Goal: Check status

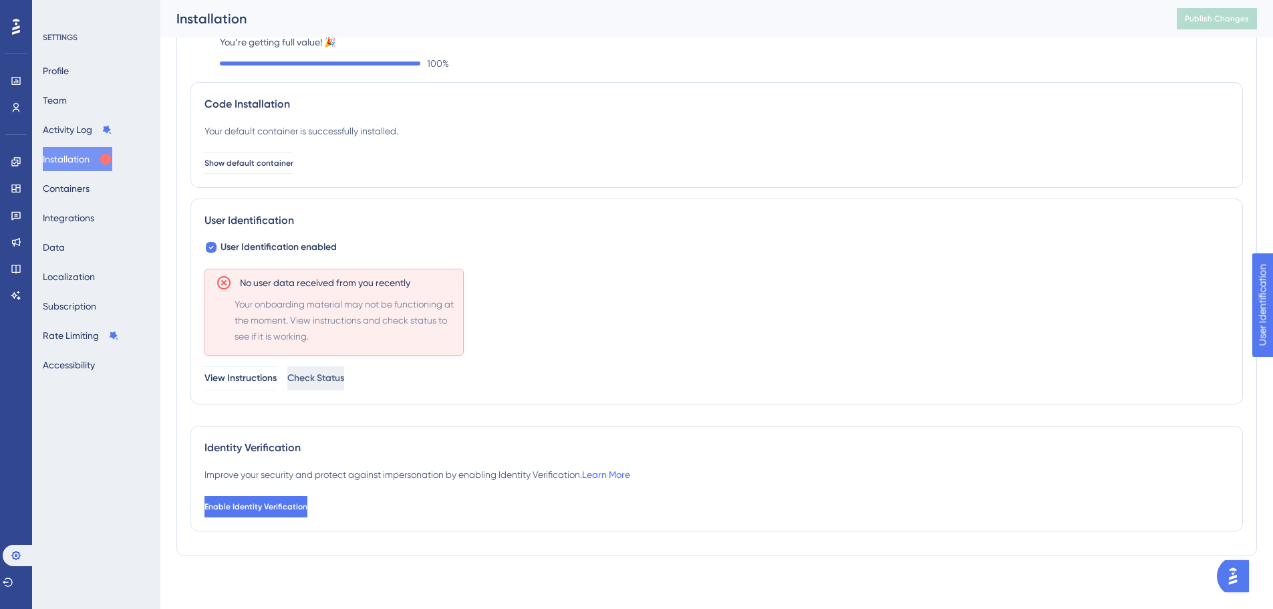
click at [344, 372] on span "Check Status" at bounding box center [315, 378] width 57 height 16
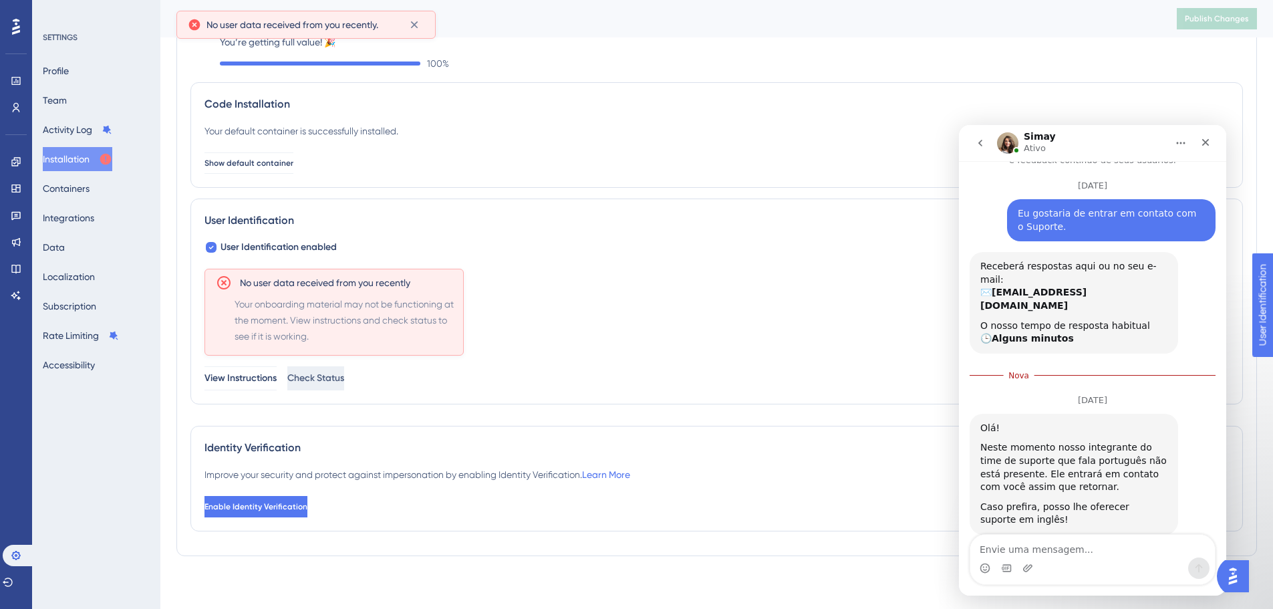
scroll to position [51, 0]
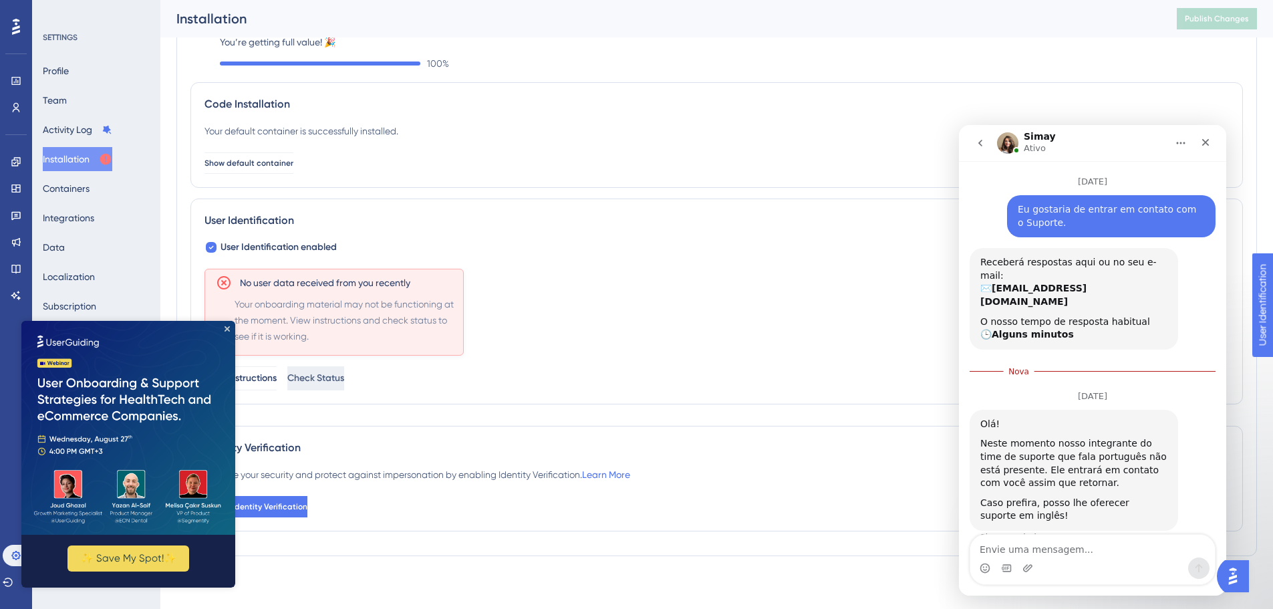
click at [226, 325] on img at bounding box center [128, 428] width 214 height 214
click at [226, 328] on icon "Close Preview" at bounding box center [226, 328] width 5 height 5
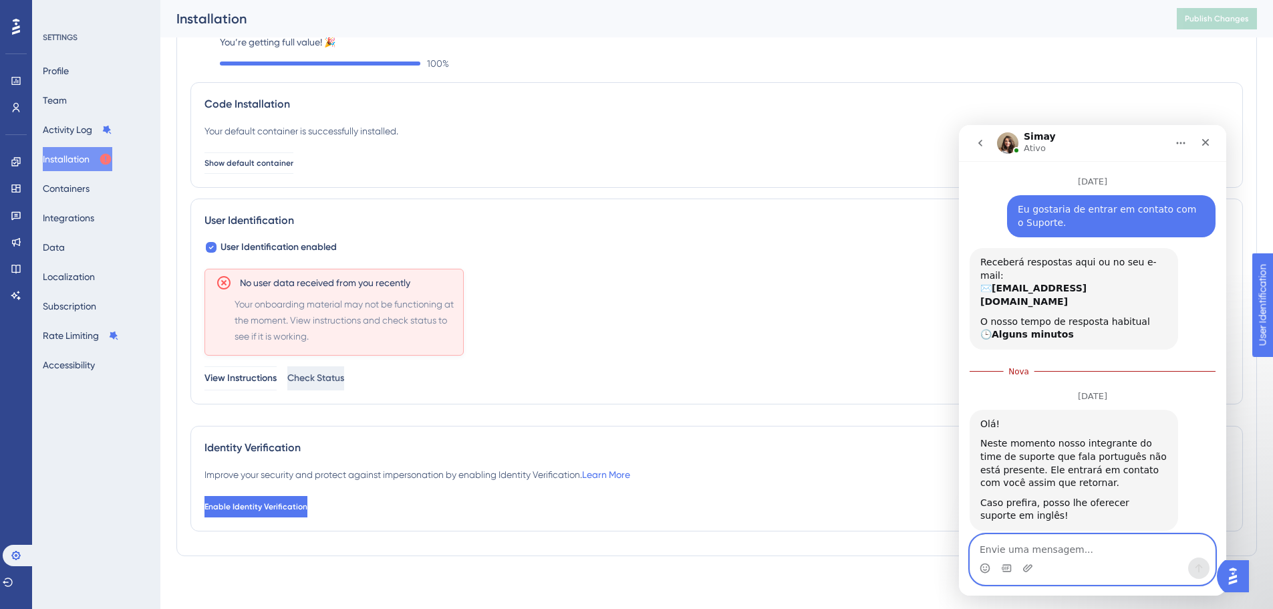
click at [1067, 555] on textarea "Envie uma mensagem..." at bounding box center [1092, 545] width 245 height 23
click at [633, 550] on div "You’re getting full value! 🎉 100 % Code Installation Your default container is …" at bounding box center [716, 288] width 1080 height 536
click at [1017, 496] on div "Caso prefira, posso lhe oferecer suporte em inglês!" at bounding box center [1073, 509] width 187 height 26
click at [21, 212] on link at bounding box center [16, 214] width 11 height 21
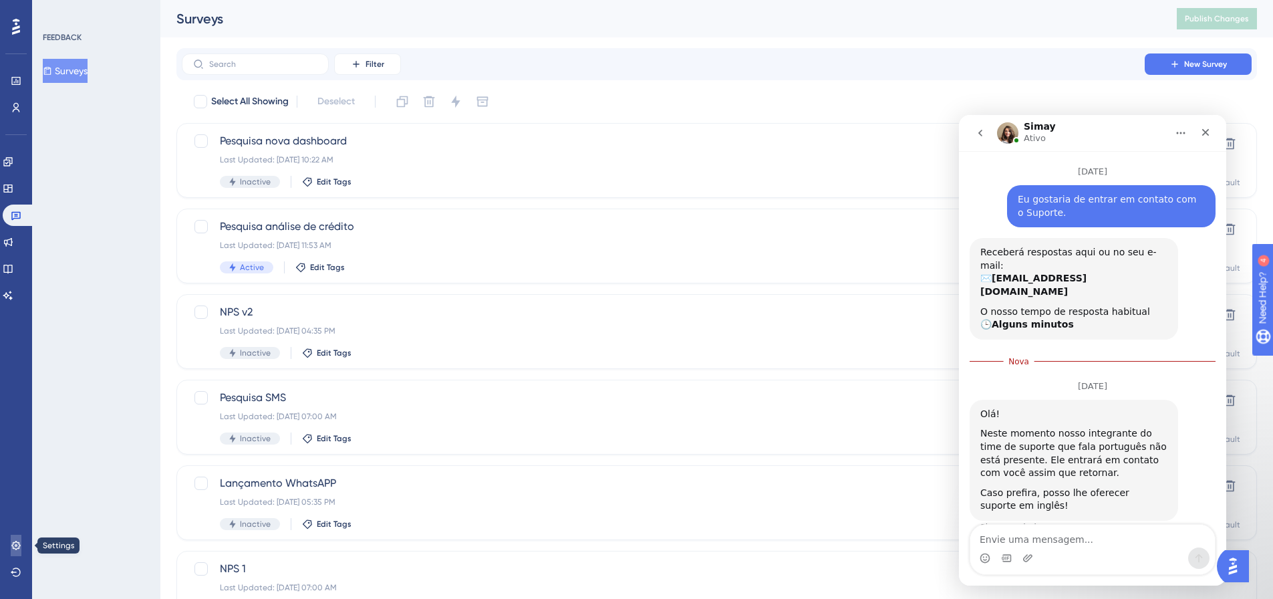
click at [19, 545] on icon at bounding box center [16, 545] width 11 height 11
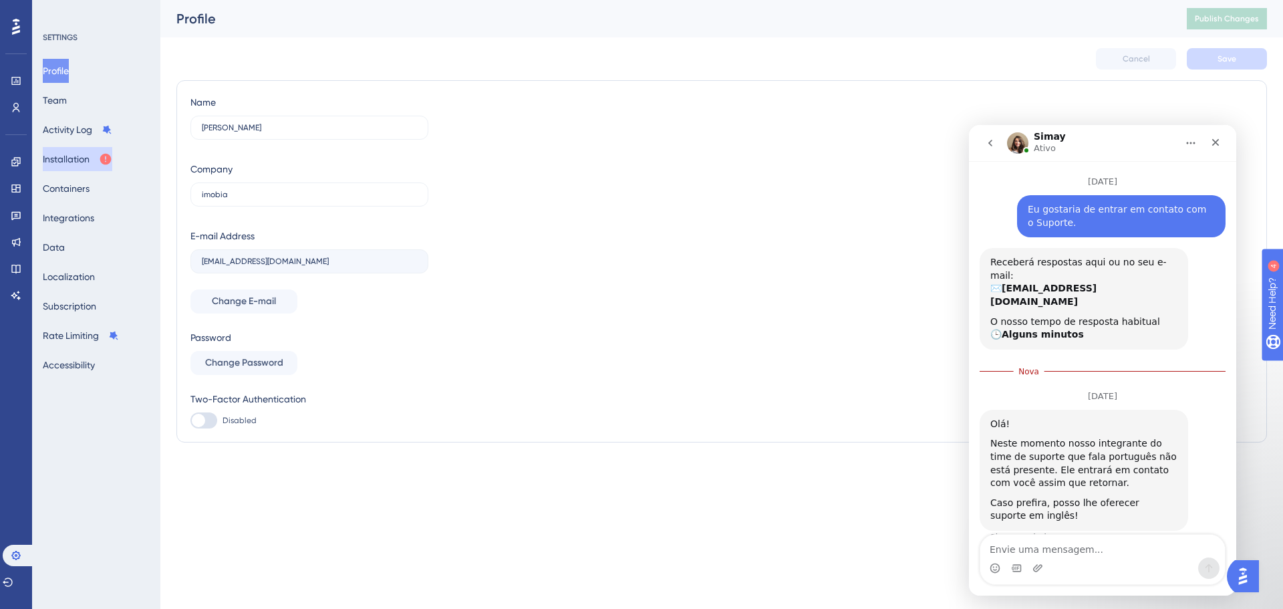
click at [63, 152] on button "Installation" at bounding box center [77, 159] width 69 height 24
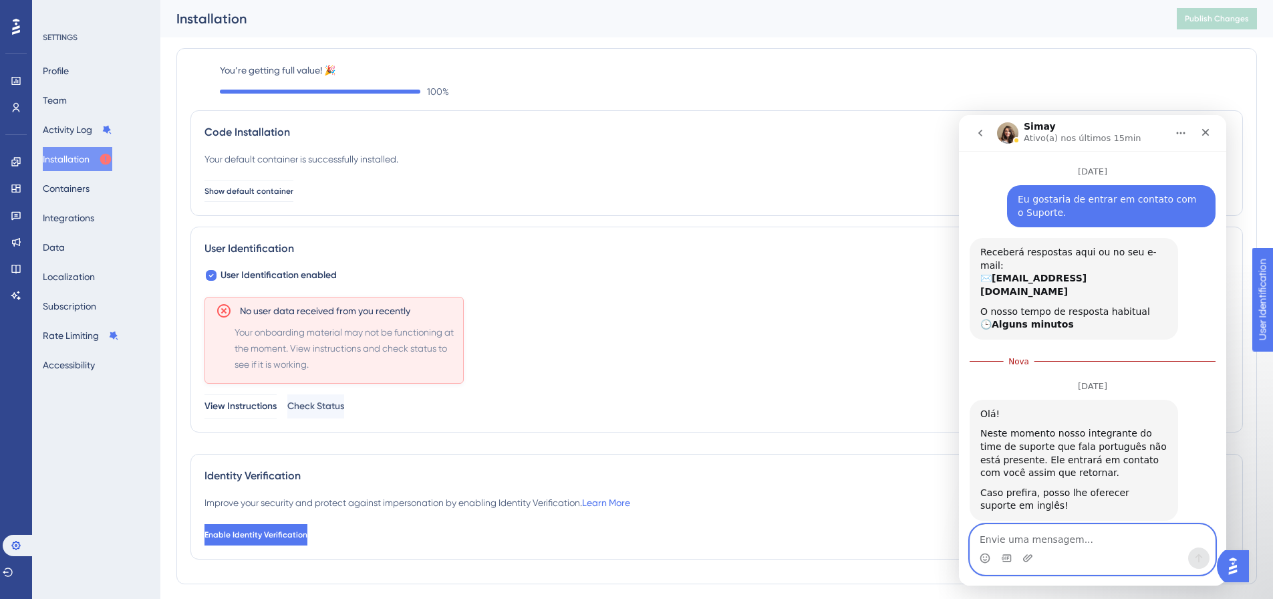
click at [1021, 529] on textarea "Envie uma mensagem..." at bounding box center [1092, 535] width 245 height 23
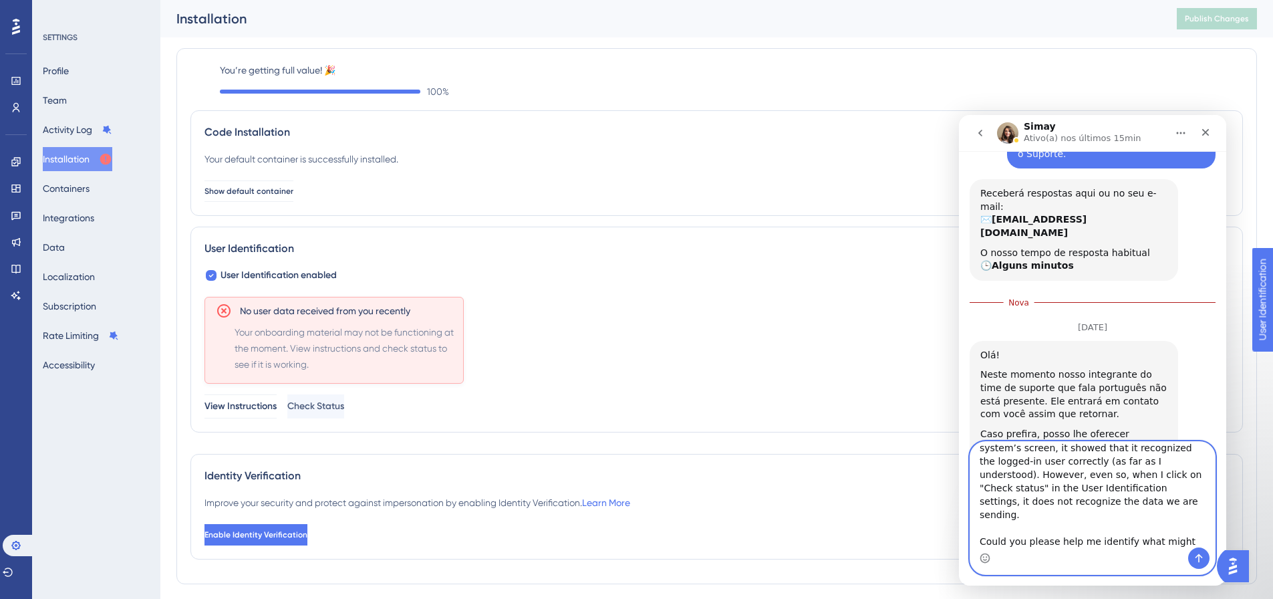
scroll to position [134, 0]
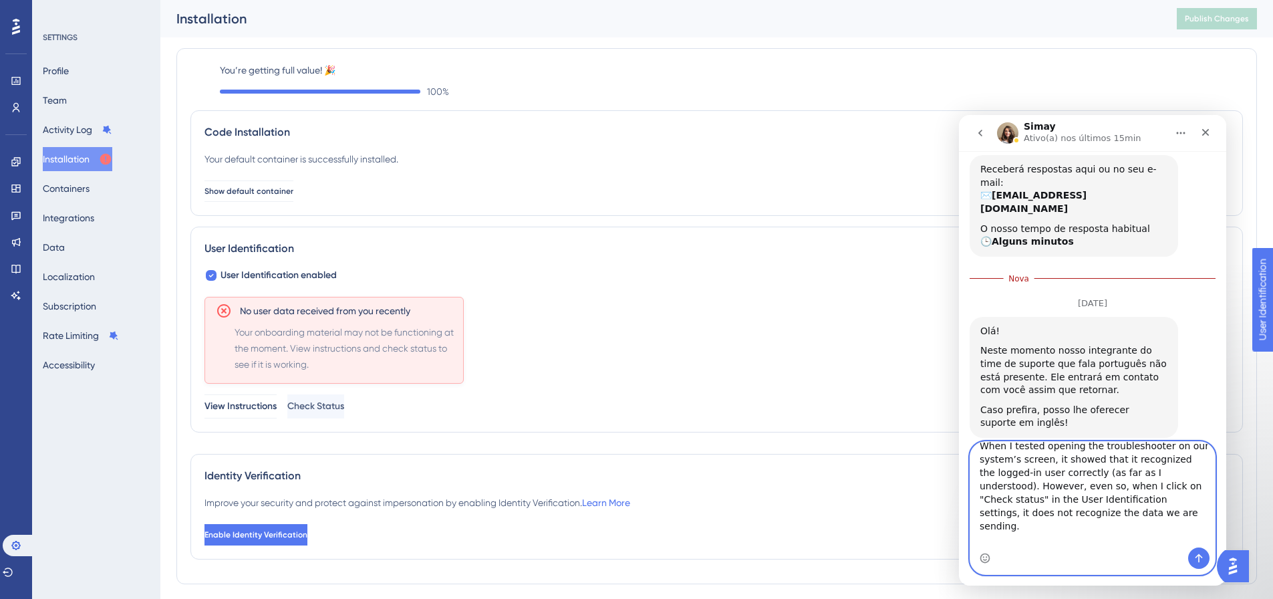
type textarea "Hello, We created a survey called “NPS v2” and set it to appear only once every…"
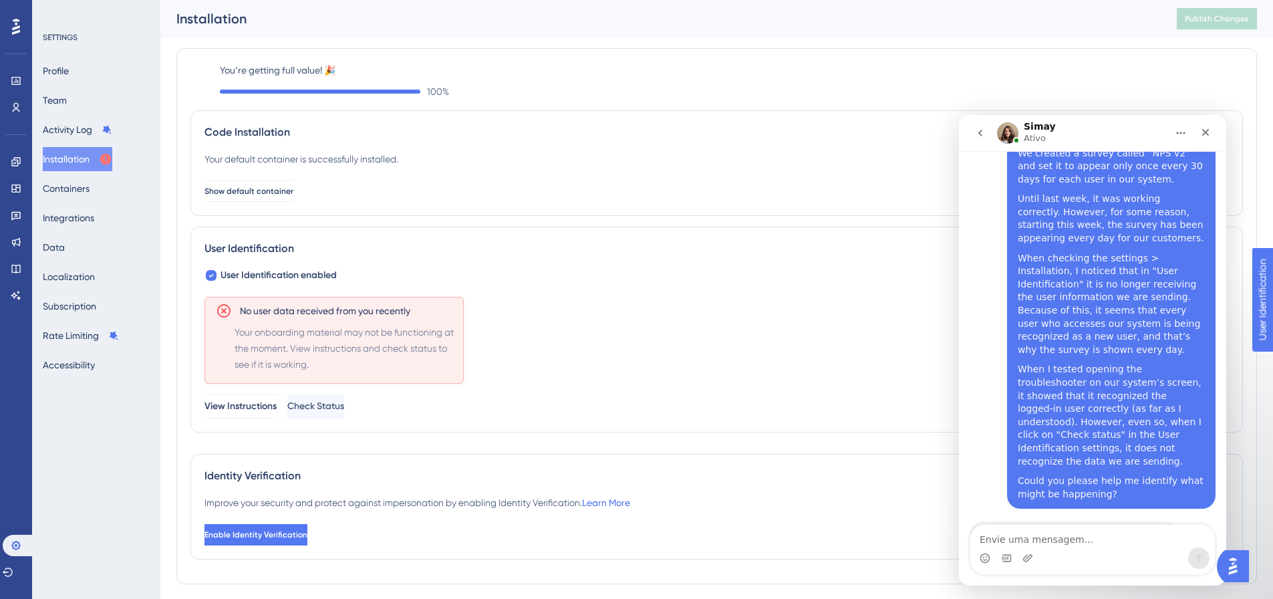
scroll to position [473, 0]
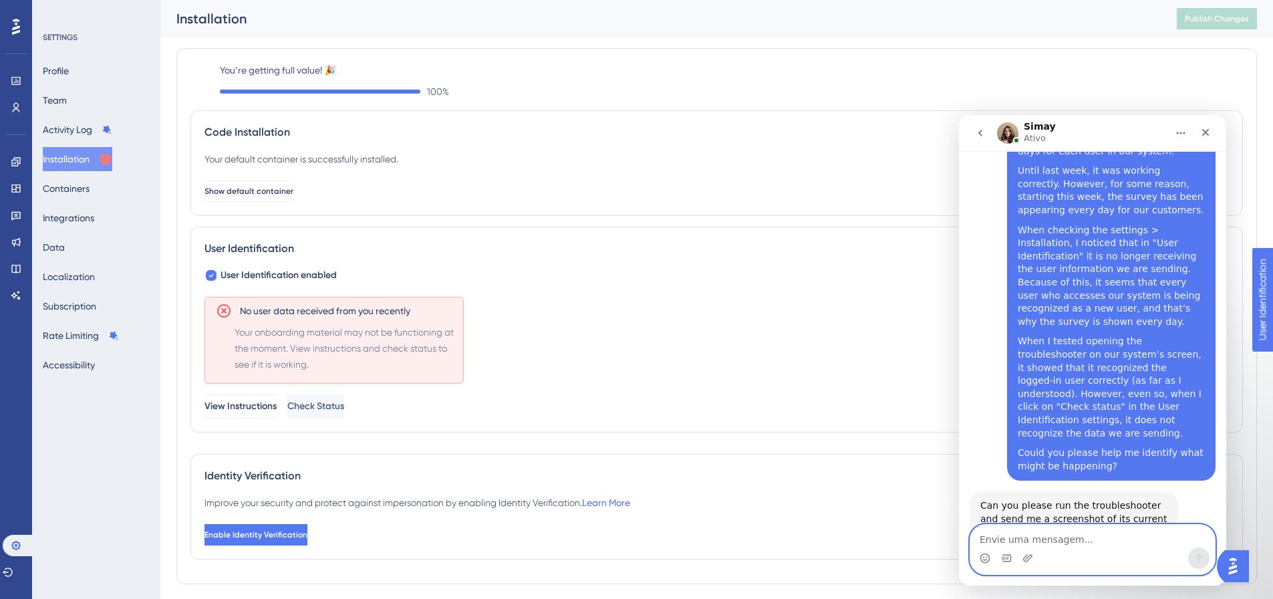
click at [995, 544] on textarea "Envie uma mensagem..." at bounding box center [1092, 535] width 245 height 23
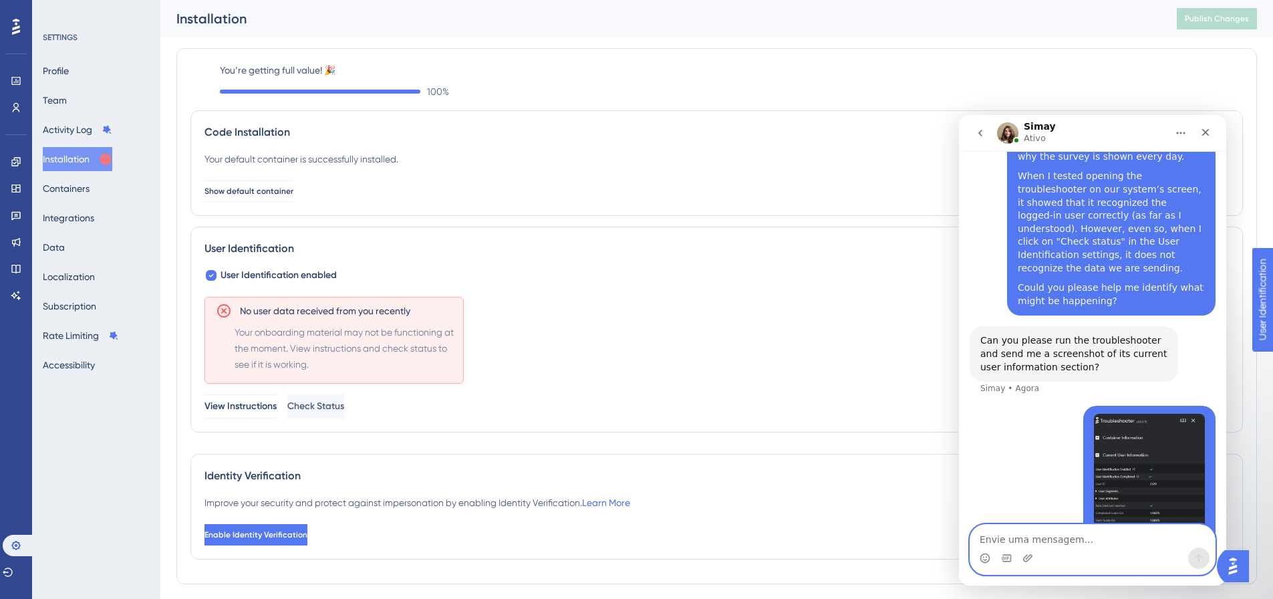
scroll to position [679, 0]
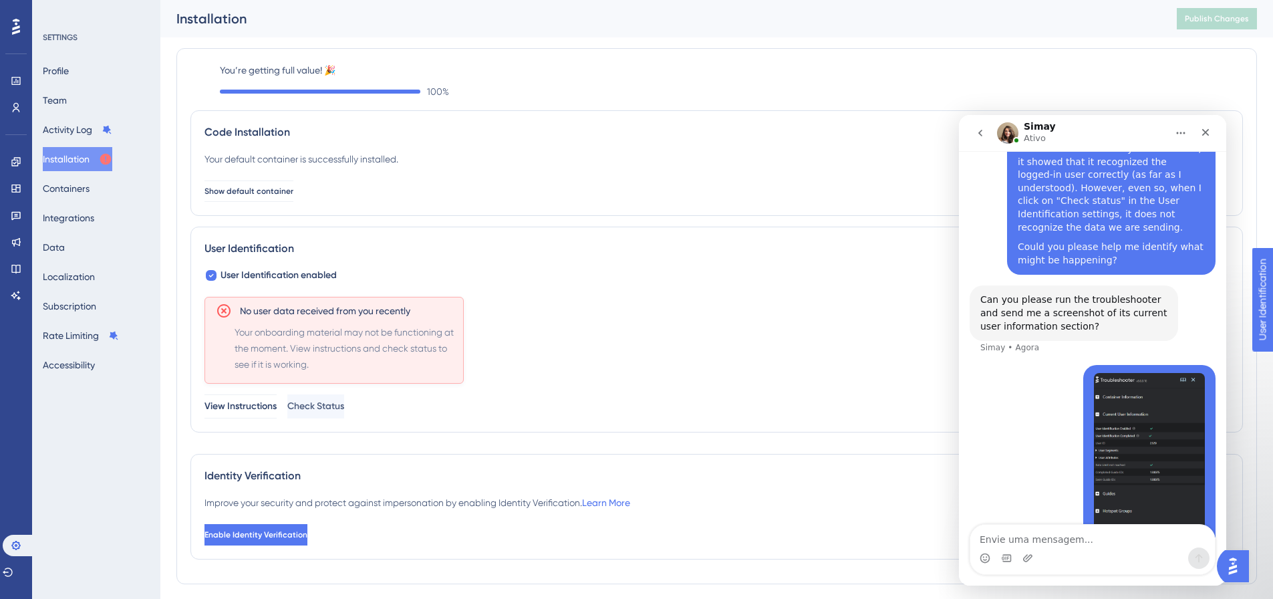
click at [1036, 391] on div "Hugo • Agora" at bounding box center [1092, 470] width 246 height 211
click at [993, 421] on div "[PERSON_NAME] • Há 4min" at bounding box center [1092, 470] width 246 height 211
click at [1158, 429] on img "Hugo diz…" at bounding box center [1149, 462] width 111 height 179
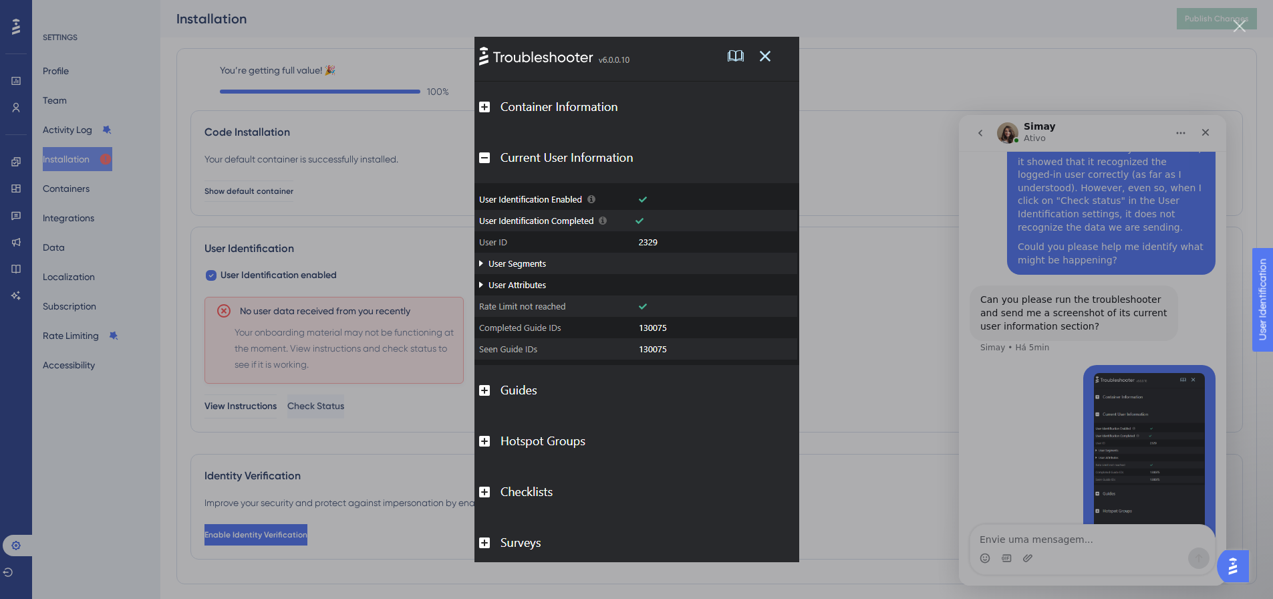
click at [979, 388] on div "Messenger da Intercom" at bounding box center [636, 299] width 1273 height 599
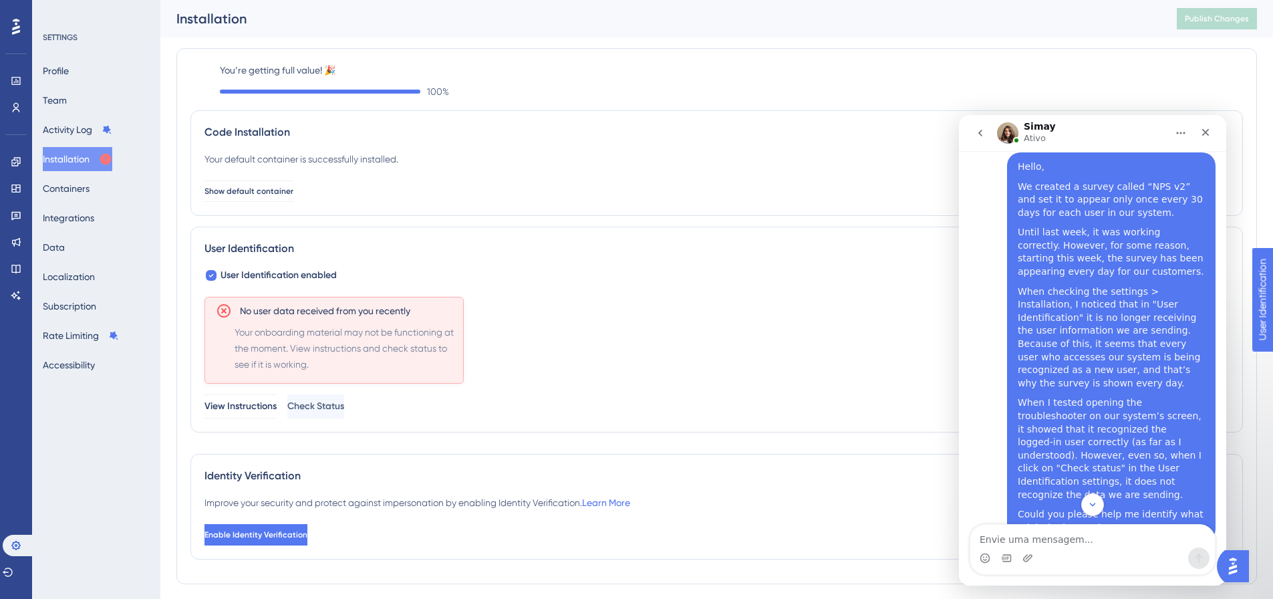
scroll to position [679, 0]
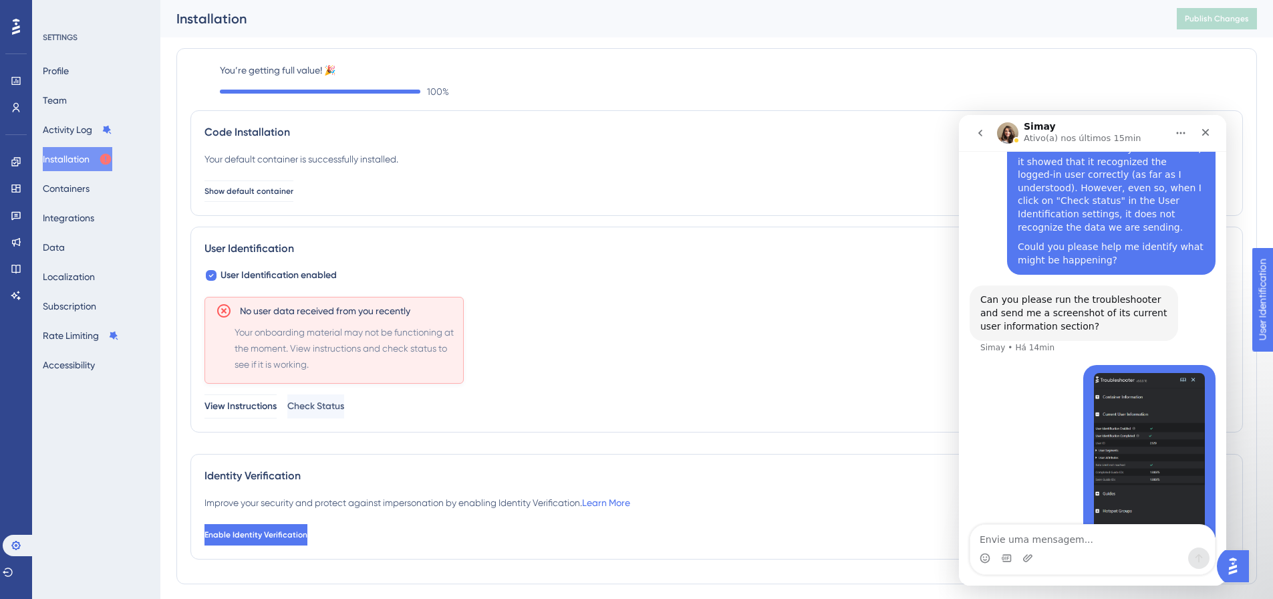
click at [744, 350] on div "No user data received from you recently Your onboarding material may not be fun…" at bounding box center [716, 358] width 1024 height 122
click at [1004, 423] on div "[PERSON_NAME] • Há 24min" at bounding box center [1092, 470] width 246 height 211
click at [345, 401] on span "Check Status" at bounding box center [317, 406] width 57 height 16
click at [569, 402] on div "View Instructions Check Status" at bounding box center [716, 406] width 1024 height 24
click at [21, 218] on link at bounding box center [16, 214] width 11 height 21
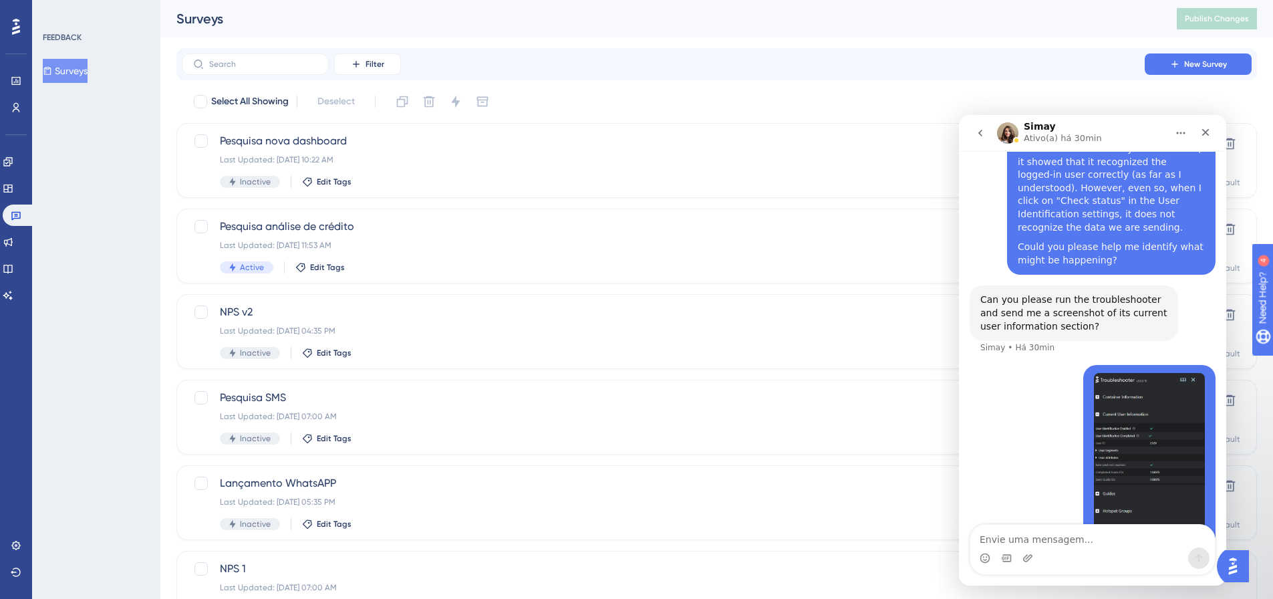
click at [787, 376] on div "Select All Showing Deselect Pesquisa nova dashboard Last Updated: [DATE] 10:22 …" at bounding box center [716, 358] width 1080 height 534
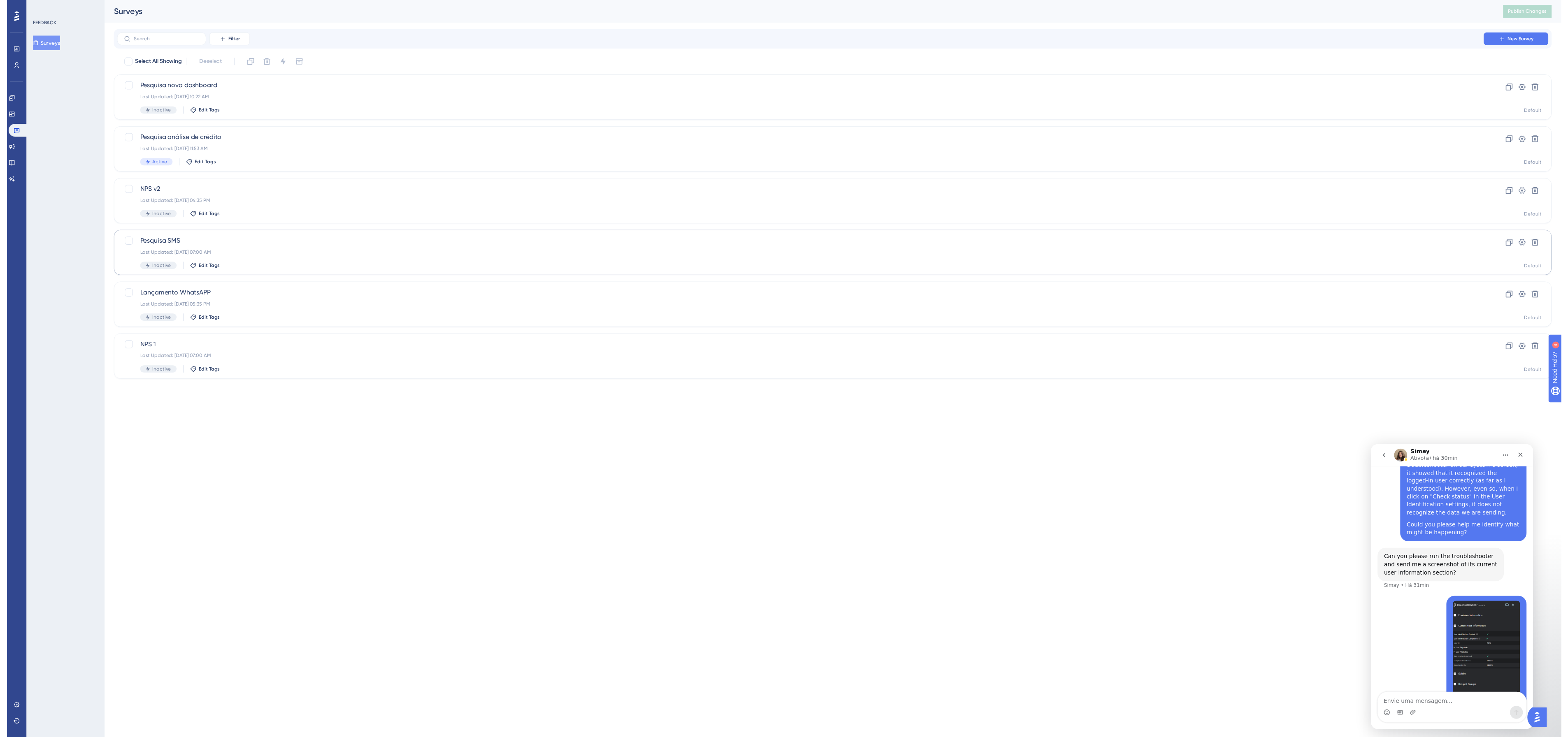
scroll to position [419, 0]
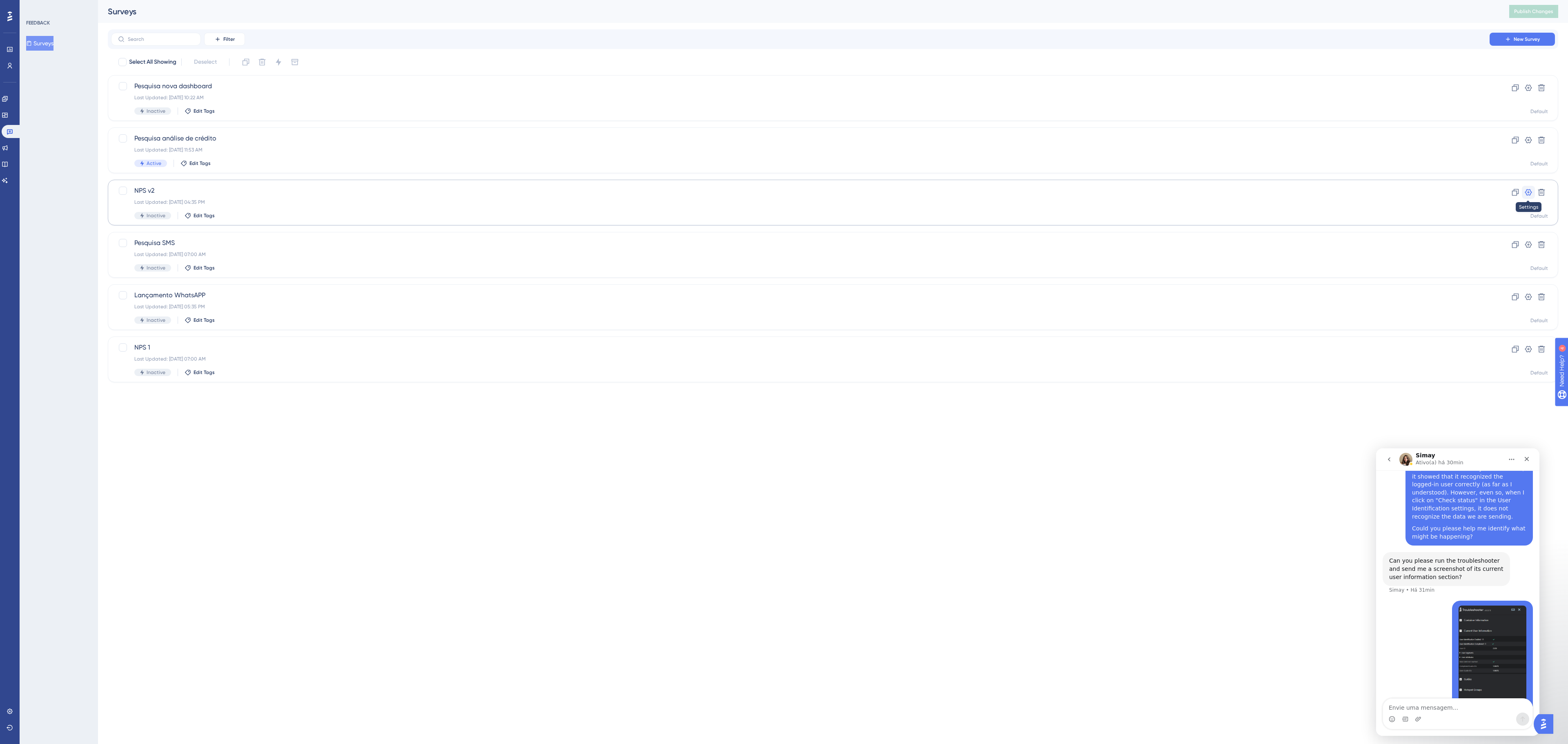
click at [778, 194] on icon at bounding box center [1528, 192] width 7 height 7
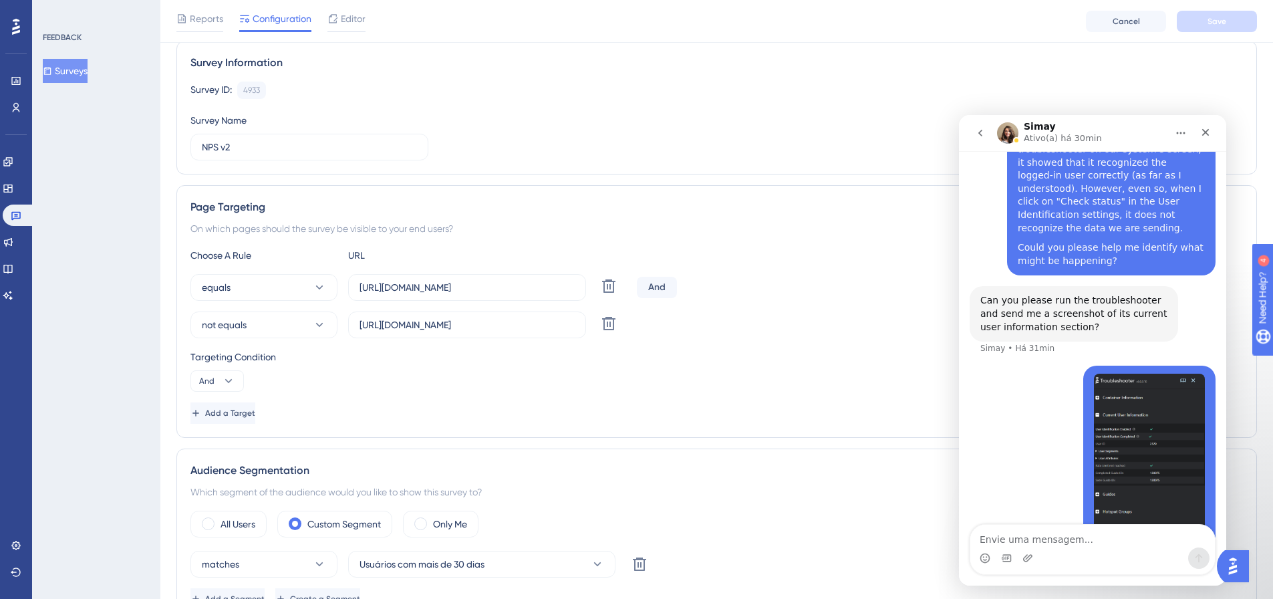
scroll to position [94, 0]
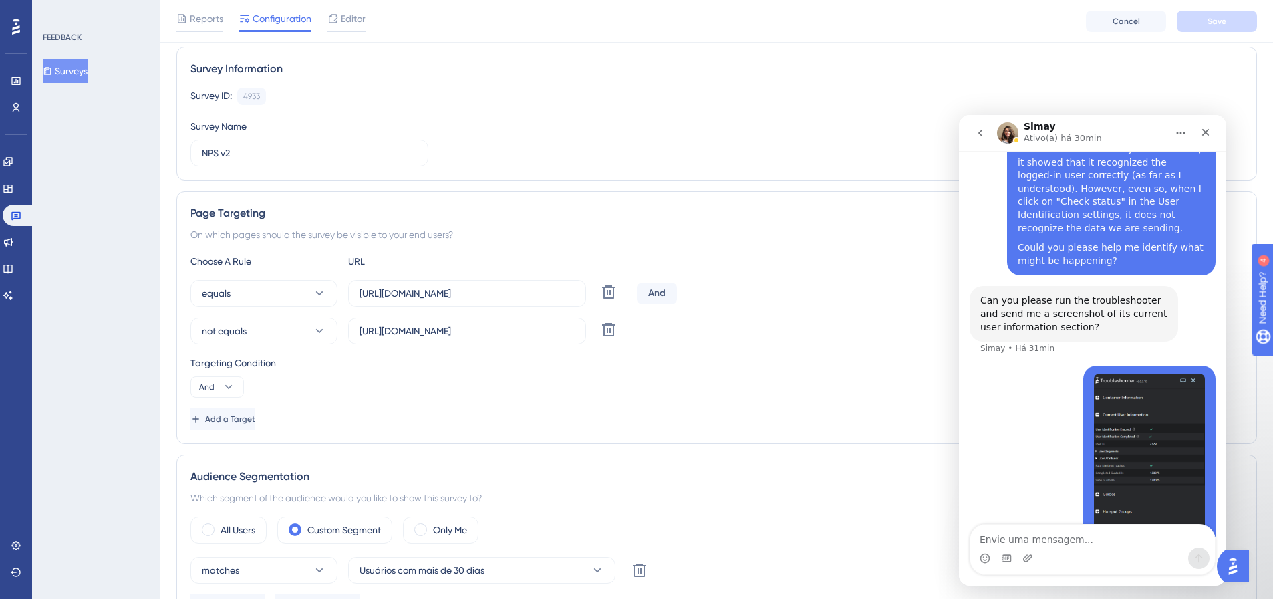
click at [1034, 435] on div "[PERSON_NAME] • Há 30min" at bounding box center [1092, 470] width 246 height 211
